Goal: Information Seeking & Learning: Learn about a topic

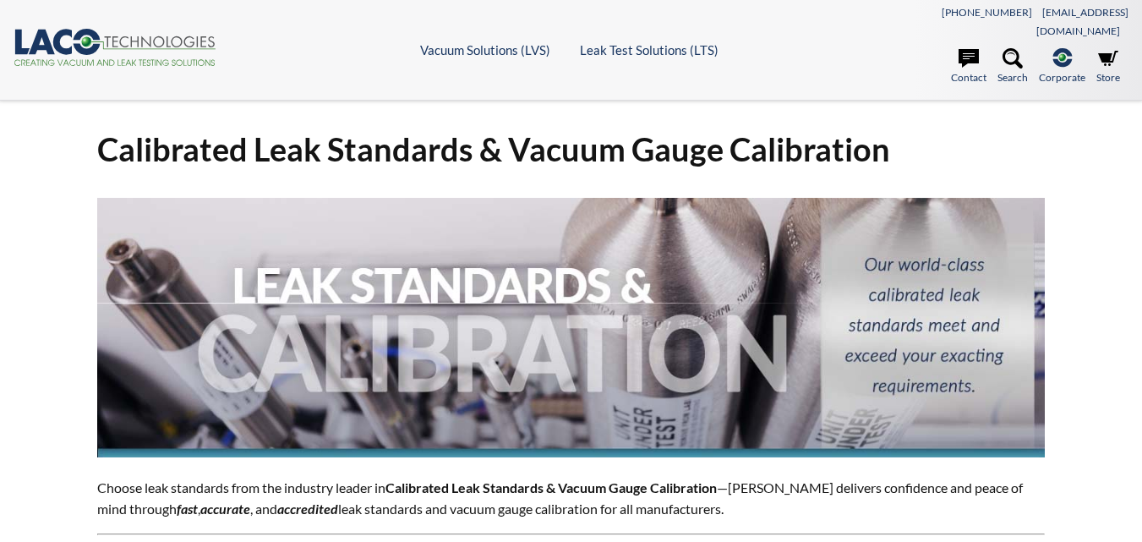
select select "Language Translate Widget"
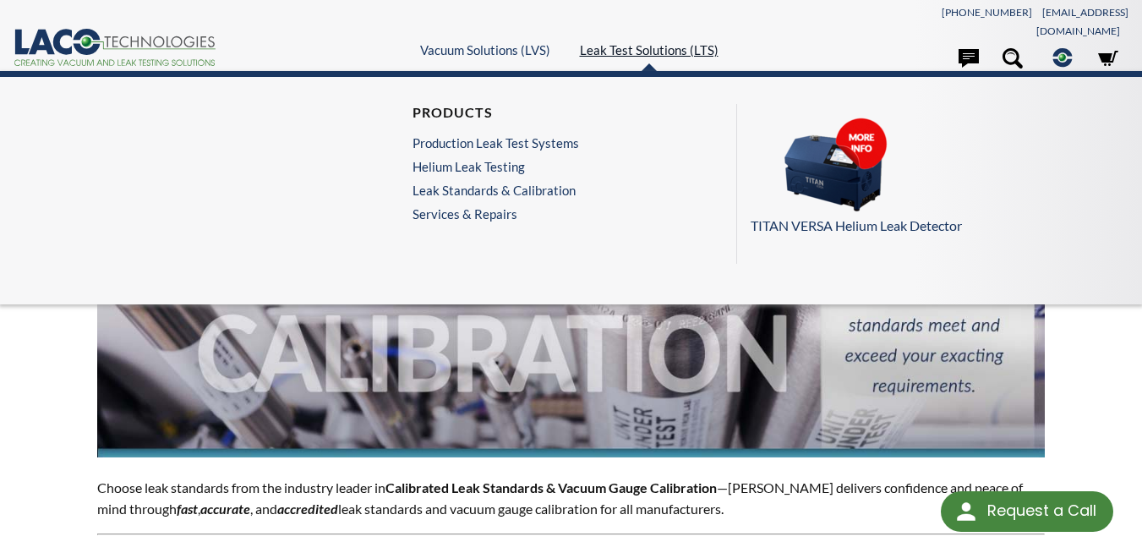
click at [667, 42] on link "Leak Test Solutions (LTS)" at bounding box center [649, 49] width 139 height 15
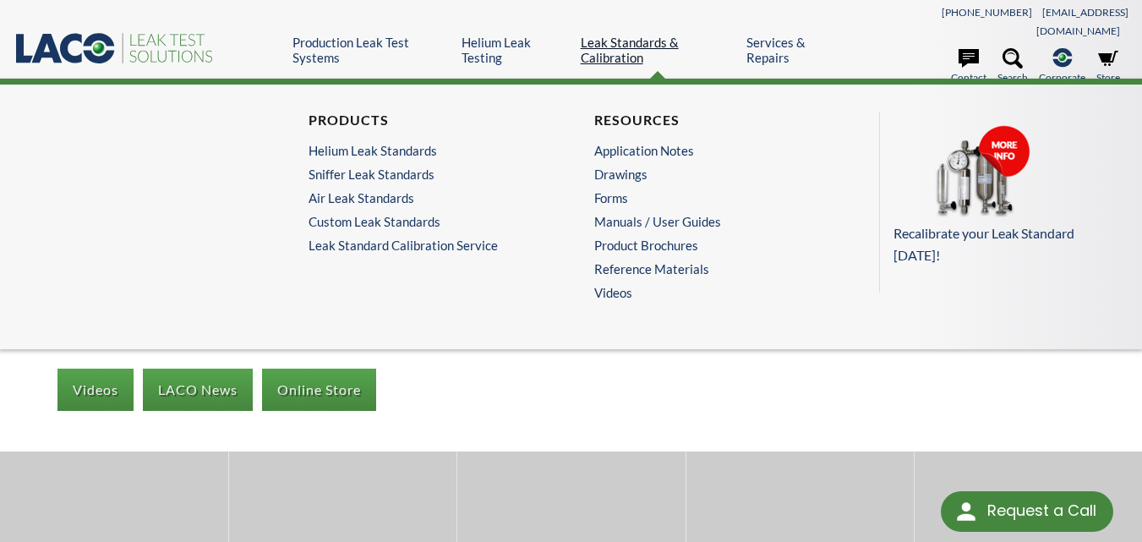
select select "Language Translate Widget"
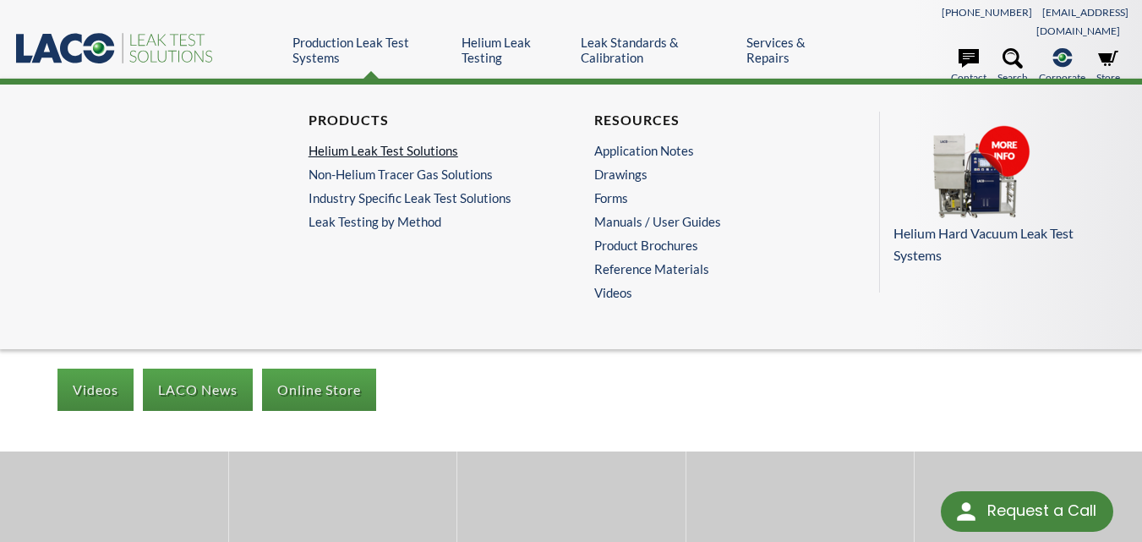
click at [350, 143] on link "Helium Leak Test Solutions" at bounding box center [425, 150] width 232 height 15
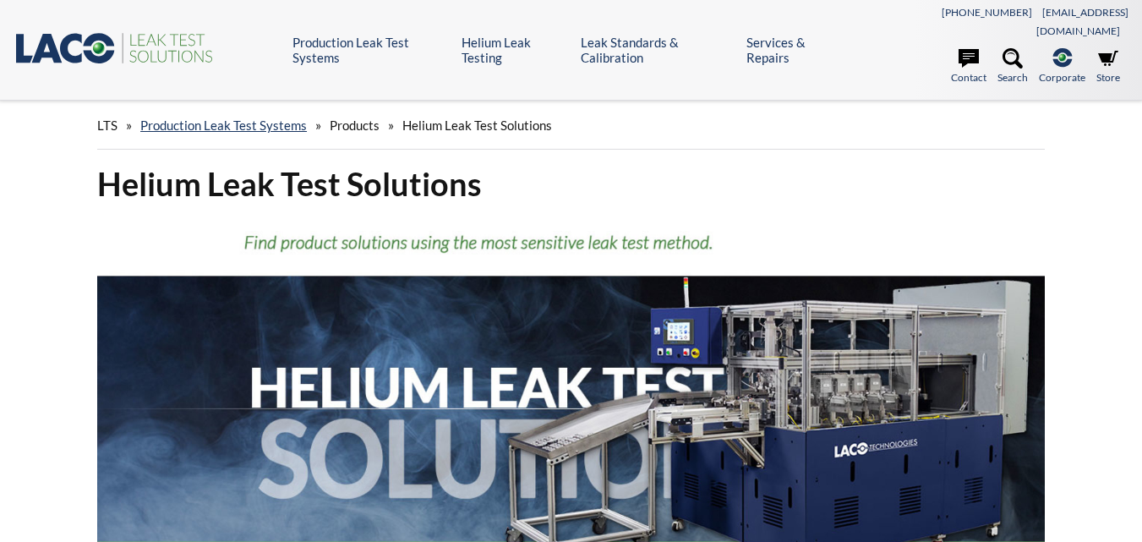
select select "Language Translate Widget"
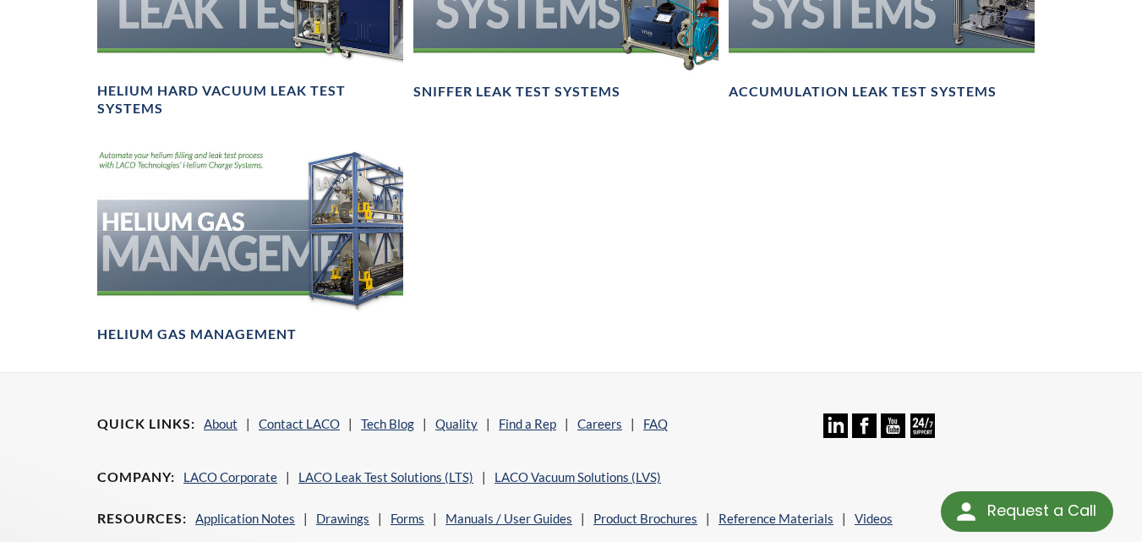
scroll to position [1014, 0]
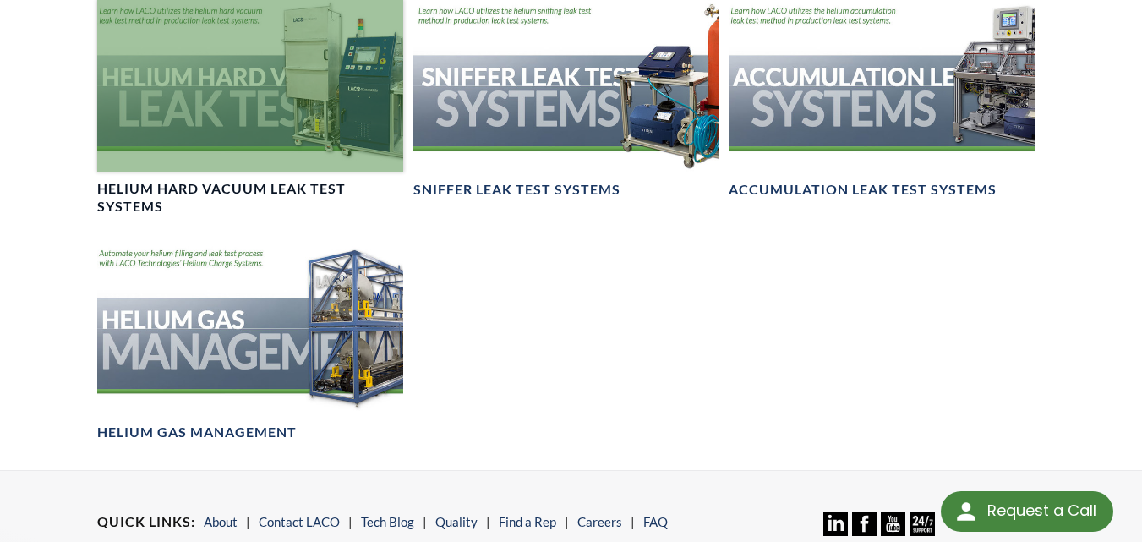
click at [177, 180] on h4 "Helium Hard Vacuum Leak Test Systems" at bounding box center [250, 198] width 306 height 36
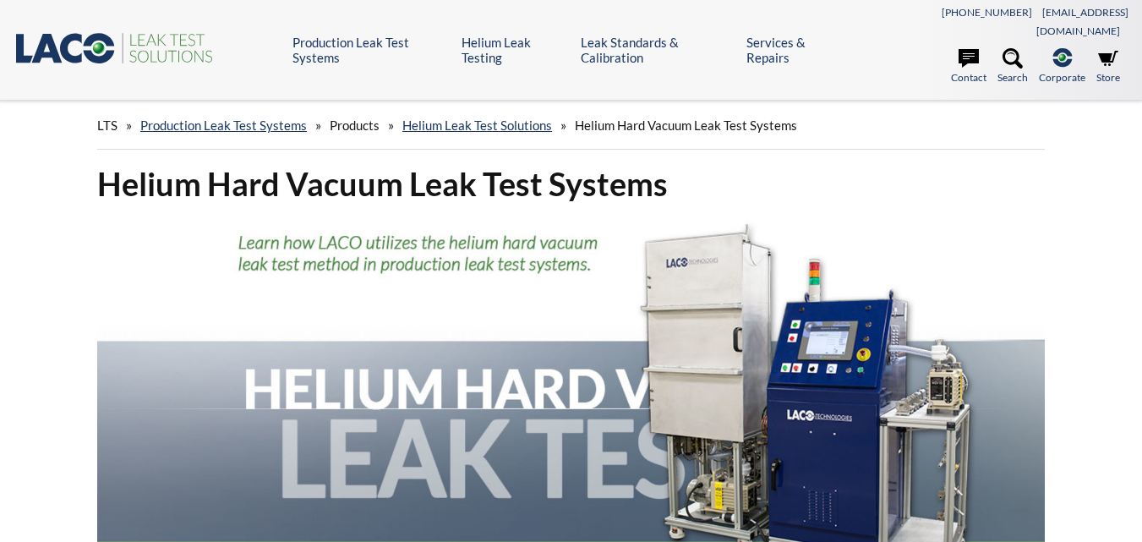
select select "Language Translate Widget"
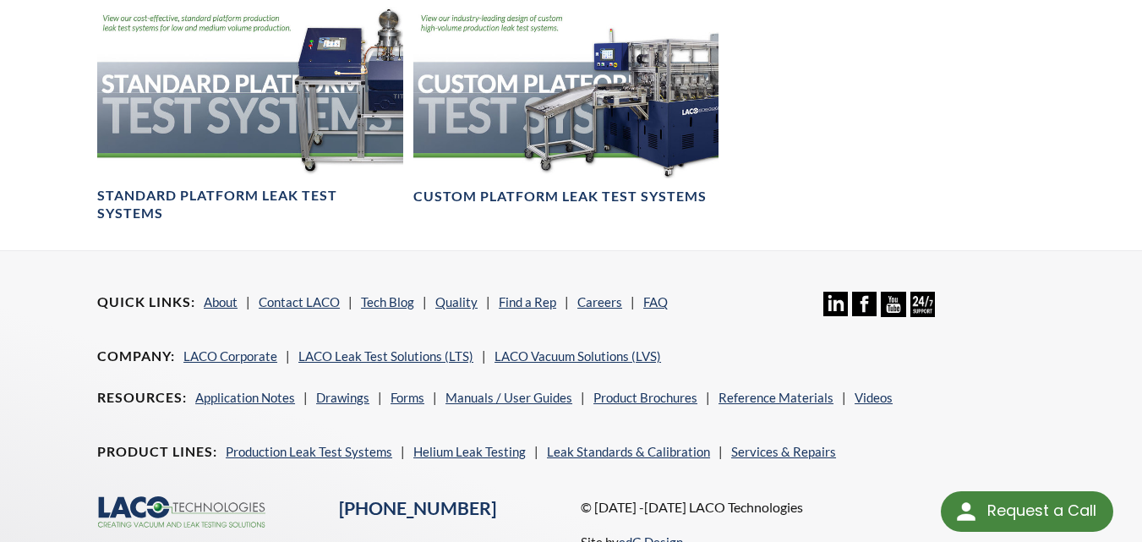
scroll to position [1066, 0]
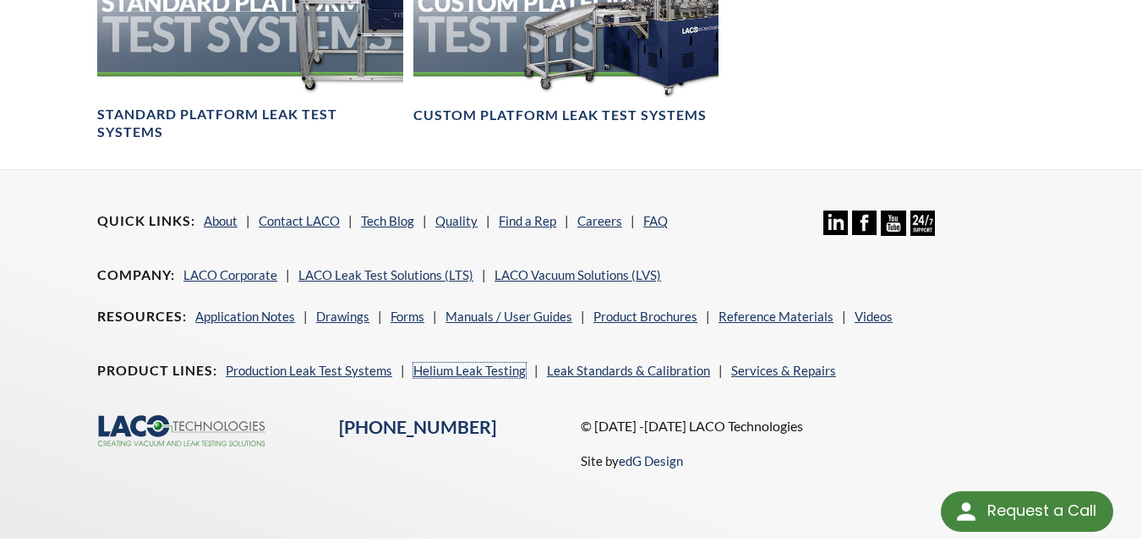
click at [477, 363] on link "Helium Leak Testing" at bounding box center [469, 370] width 112 height 15
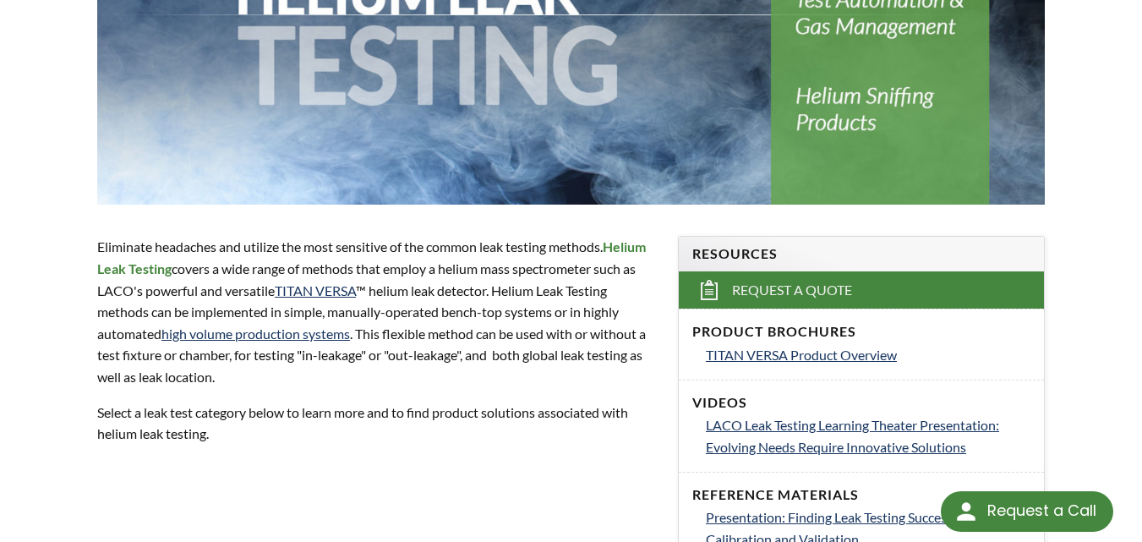
scroll to position [423, 0]
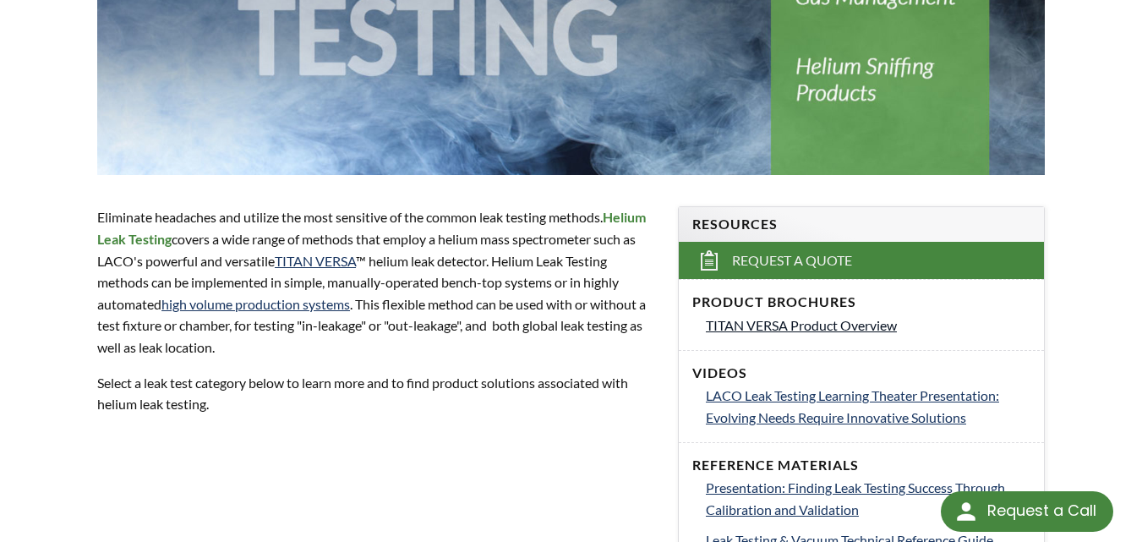
click at [745, 317] on span "TITAN VERSA Product Overview" at bounding box center [801, 325] width 191 height 16
